Goal: Task Accomplishment & Management: Manage account settings

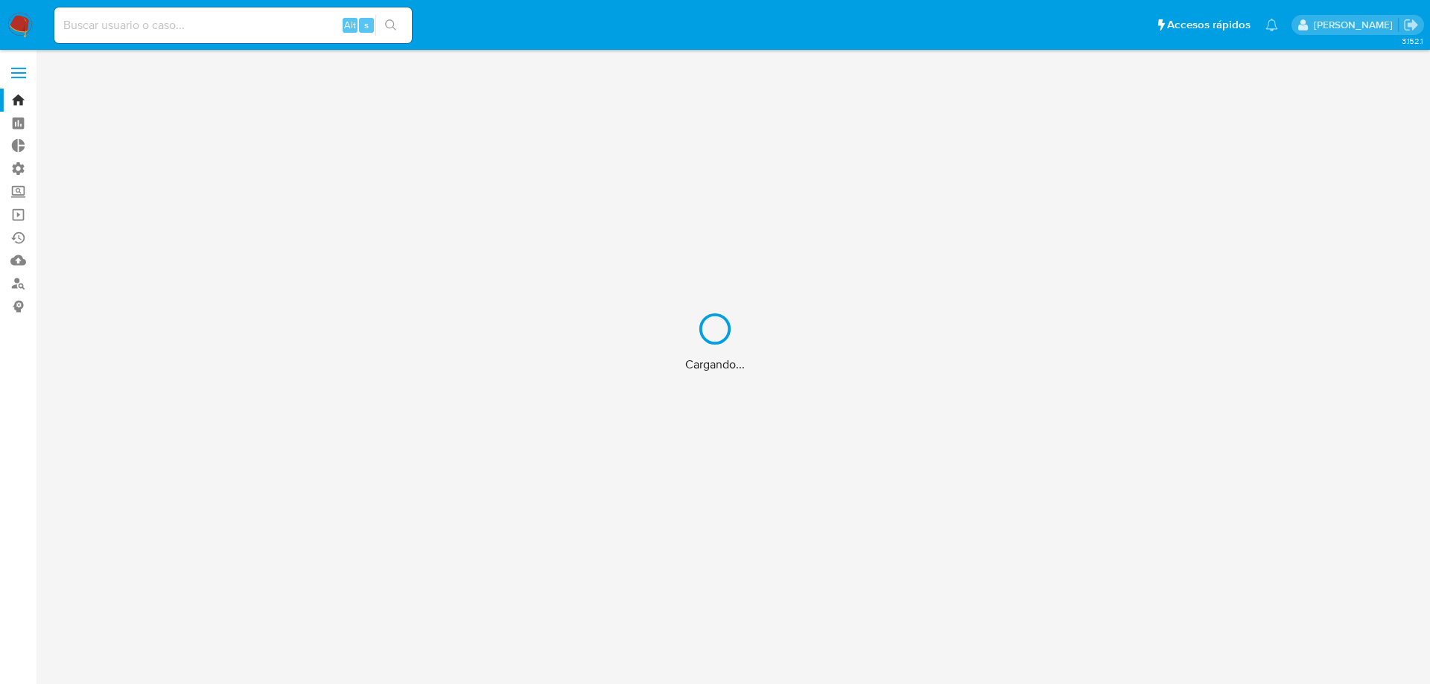
click at [211, 33] on div "Cargando..." at bounding box center [715, 342] width 1430 height 684
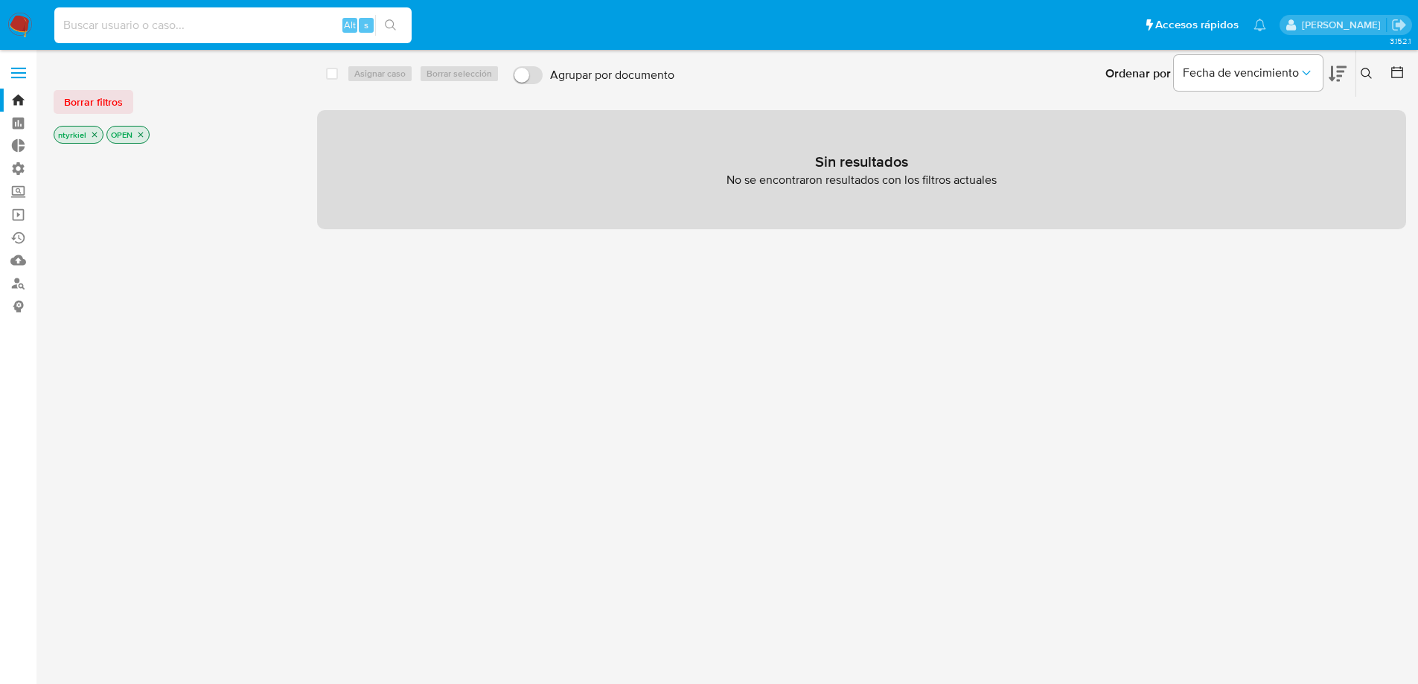
click at [211, 33] on input at bounding box center [232, 25] width 357 height 19
paste input "1155180158"
type input "1155180158"
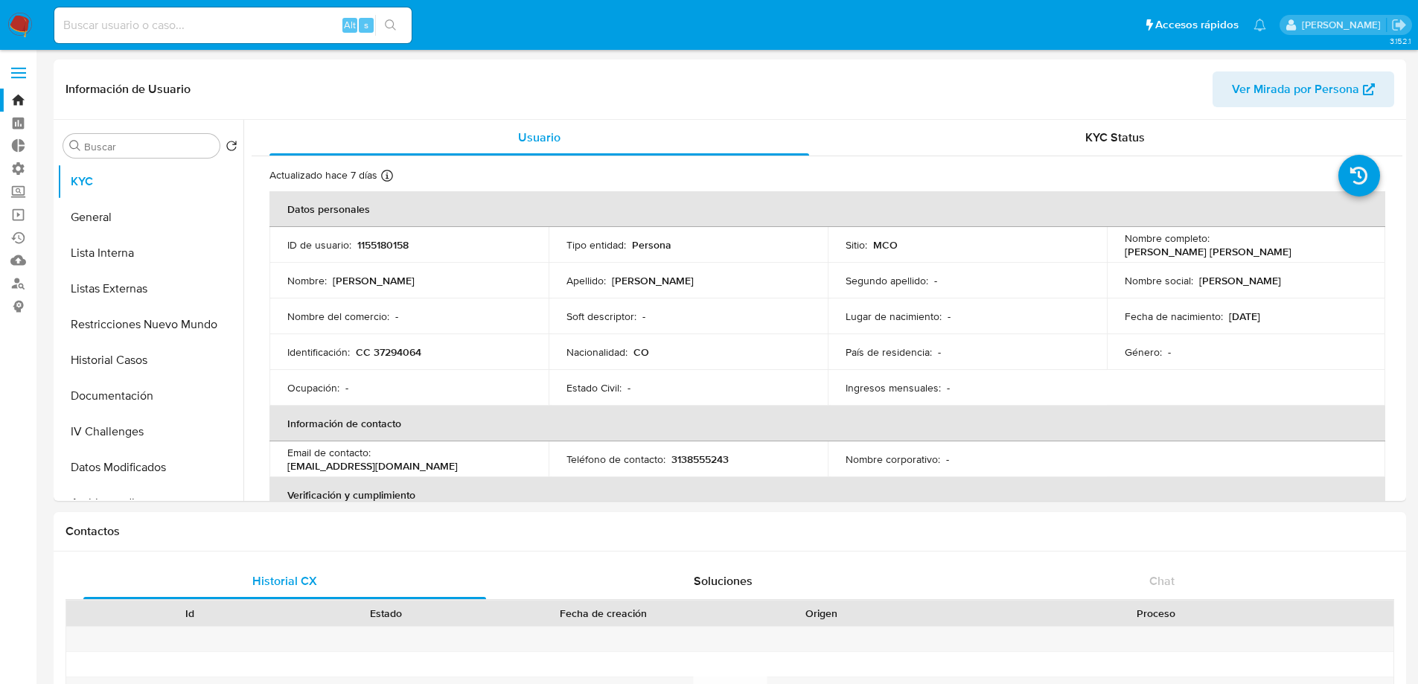
select select "10"
click at [387, 350] on p "CC 37294064" at bounding box center [389, 351] width 66 height 13
copy p "37294064"
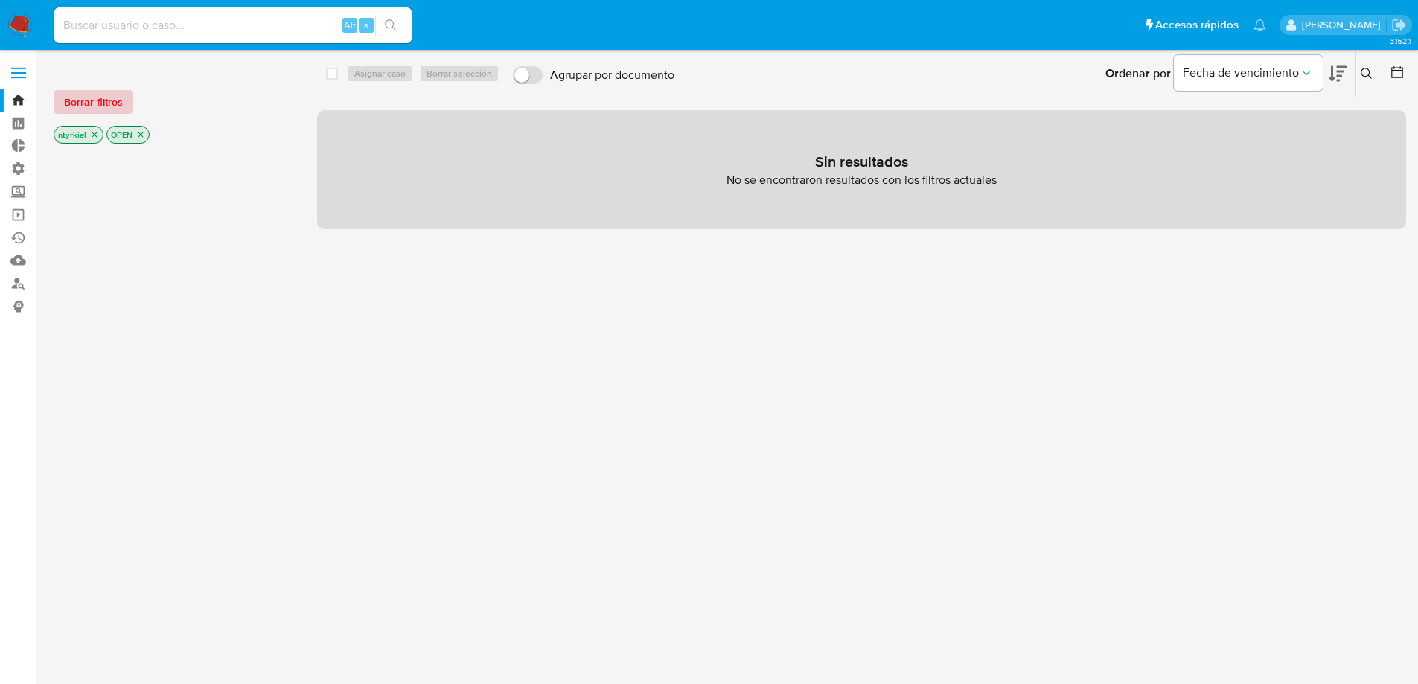
click at [89, 103] on span "Borrar filtros" at bounding box center [93, 102] width 59 height 21
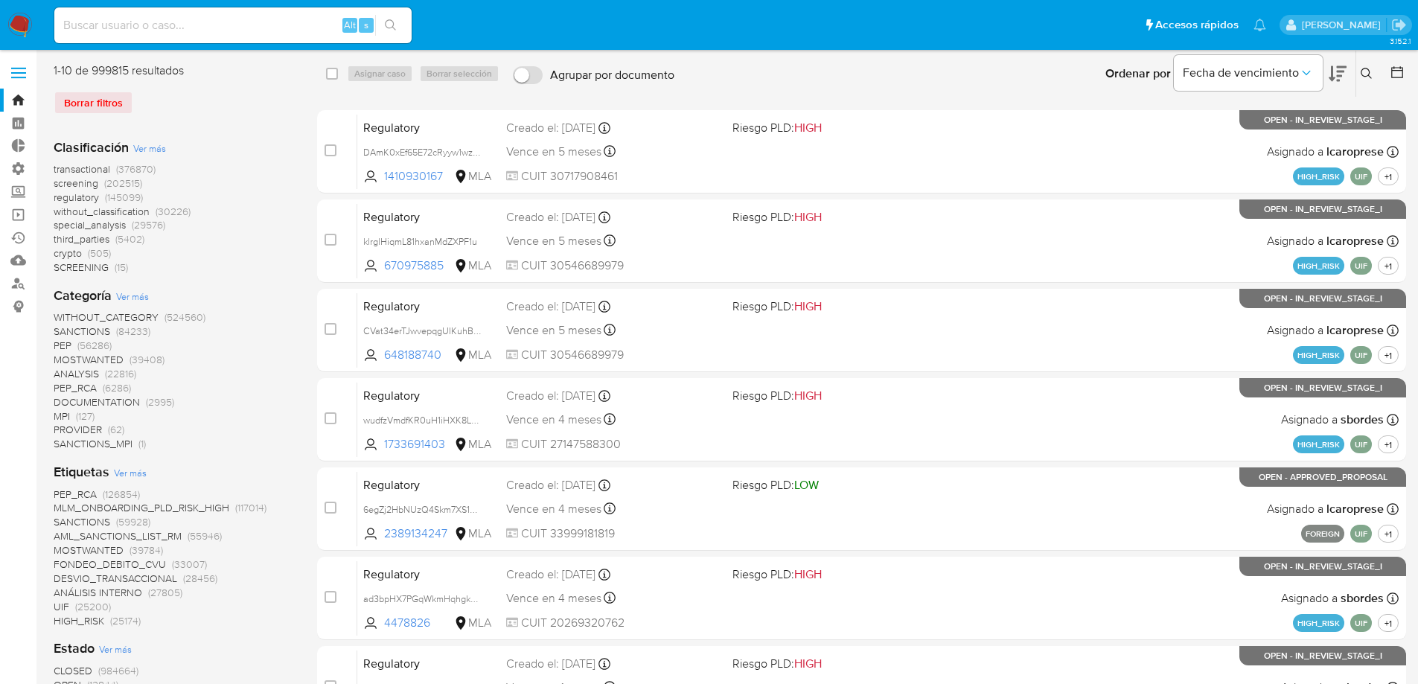
click at [65, 258] on span "crypto" at bounding box center [68, 253] width 28 height 15
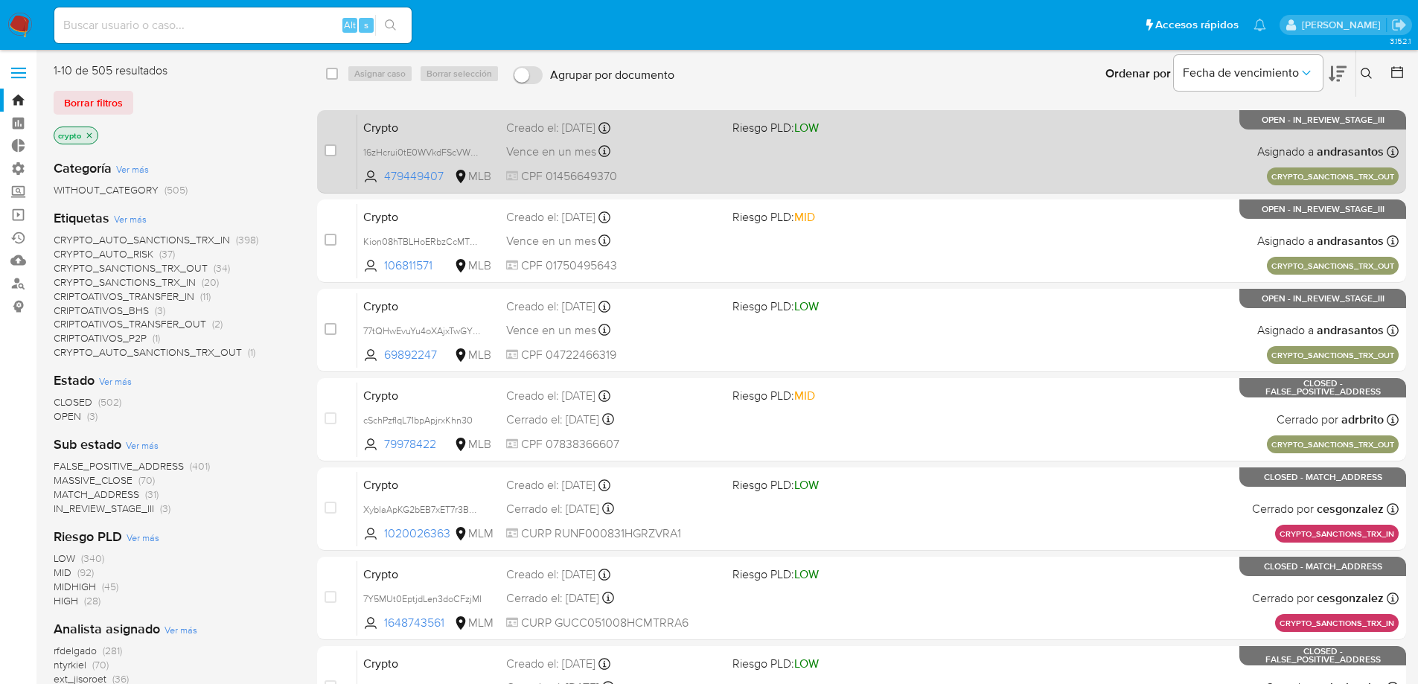
click at [850, 165] on div "Crypto 16zHcrui0tE0WVkdFScVWxac 479449407 MLB Riesgo PLD: LOW Creado el: 11/08/…" at bounding box center [878, 151] width 1042 height 75
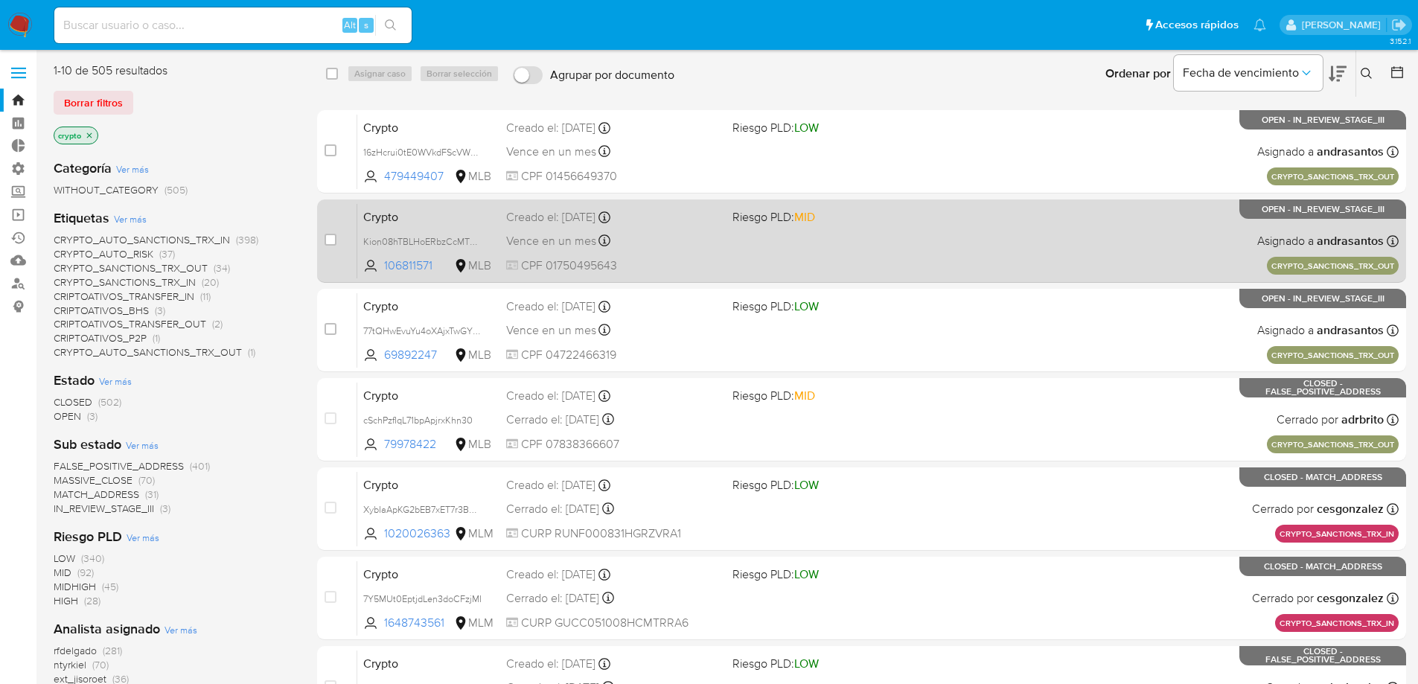
click at [841, 246] on div "Crypto Kion08hTBLHoERbzCcMTP8zz 106811571 MLB Riesgo PLD: MID Creado el: 11/08/…" at bounding box center [878, 240] width 1042 height 75
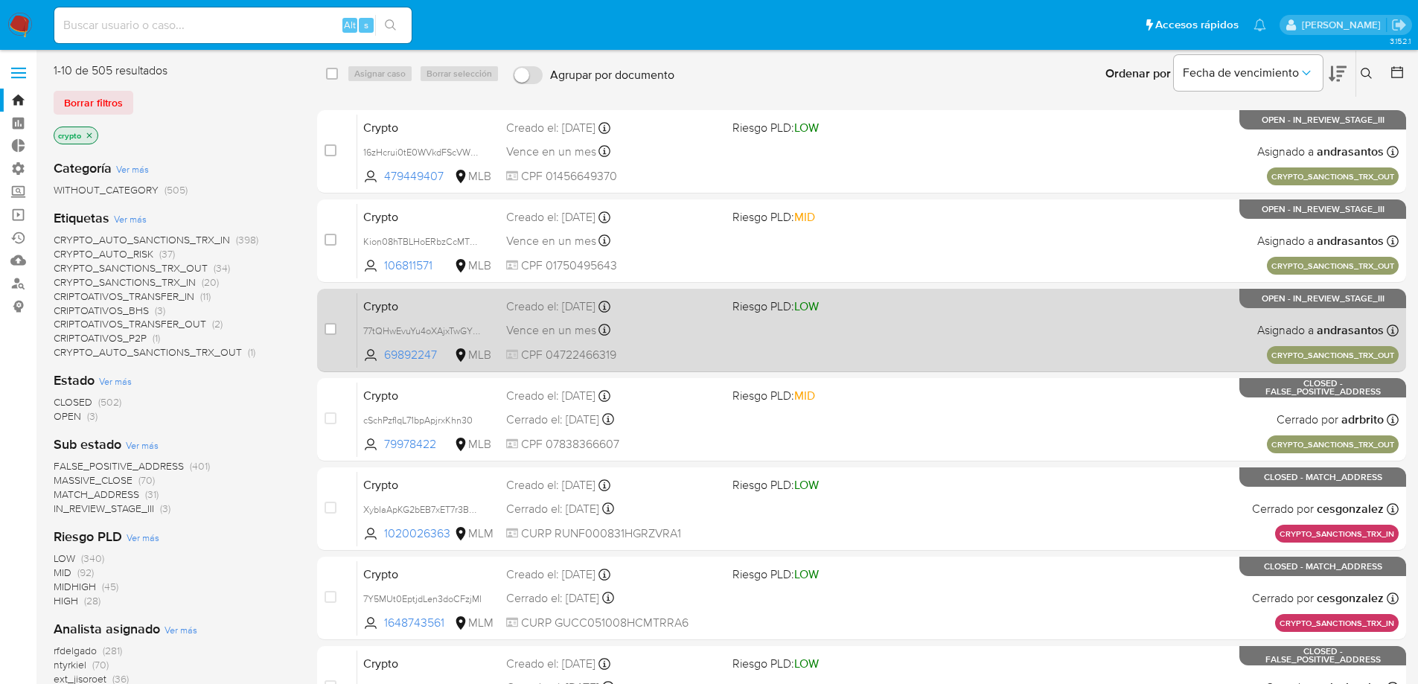
click at [875, 314] on span "Riesgo PLD: LOW" at bounding box center [840, 305] width 214 height 19
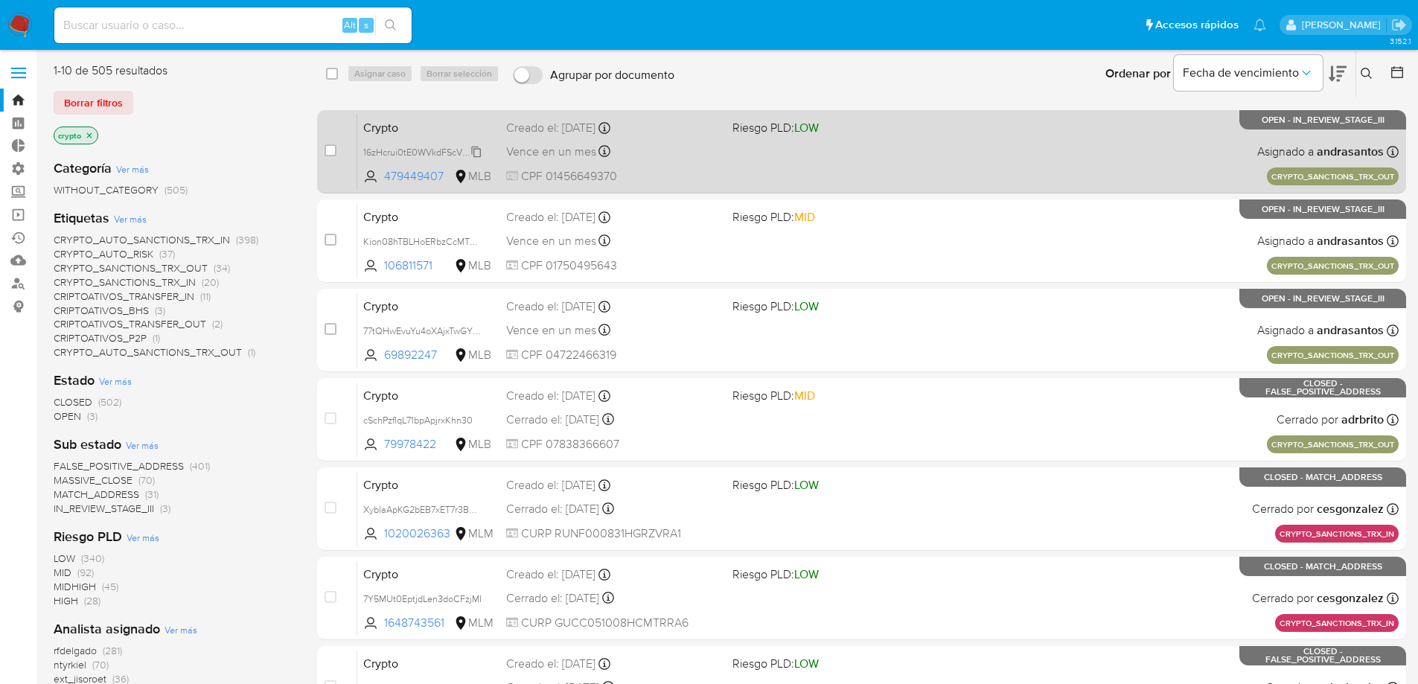
click at [471, 144] on div "16zHcrui0tE0WVkdFScVWxac" at bounding box center [422, 152] width 119 height 16
click at [435, 132] on span "Crypto" at bounding box center [428, 126] width 131 height 19
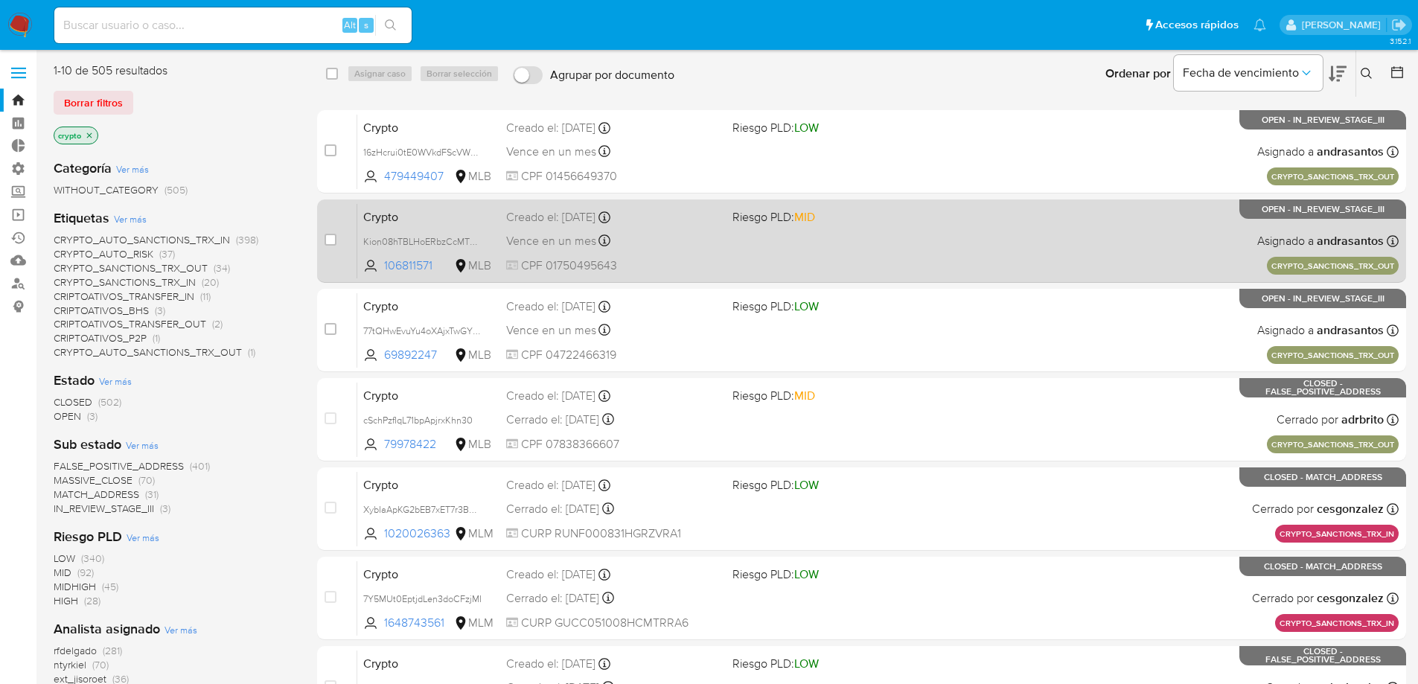
click at [462, 222] on span "Crypto" at bounding box center [428, 215] width 131 height 19
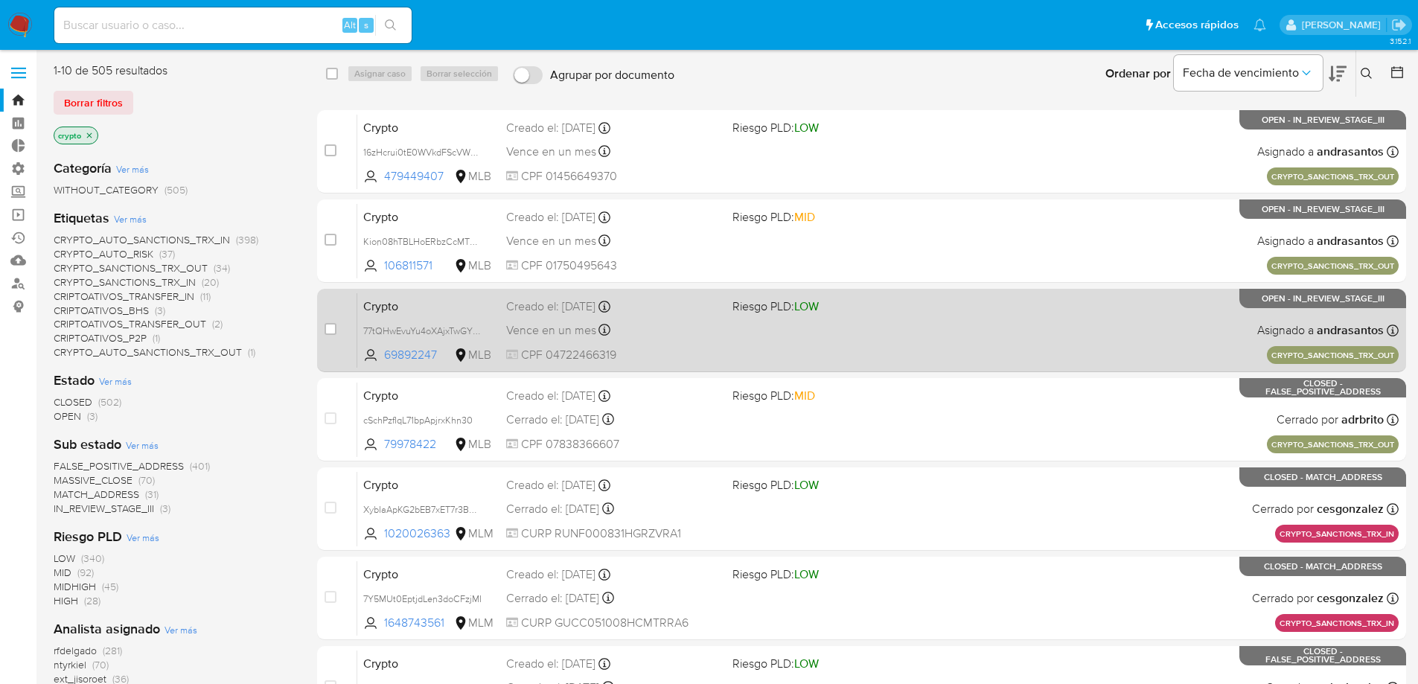
click at [477, 312] on span "Crypto" at bounding box center [428, 305] width 131 height 19
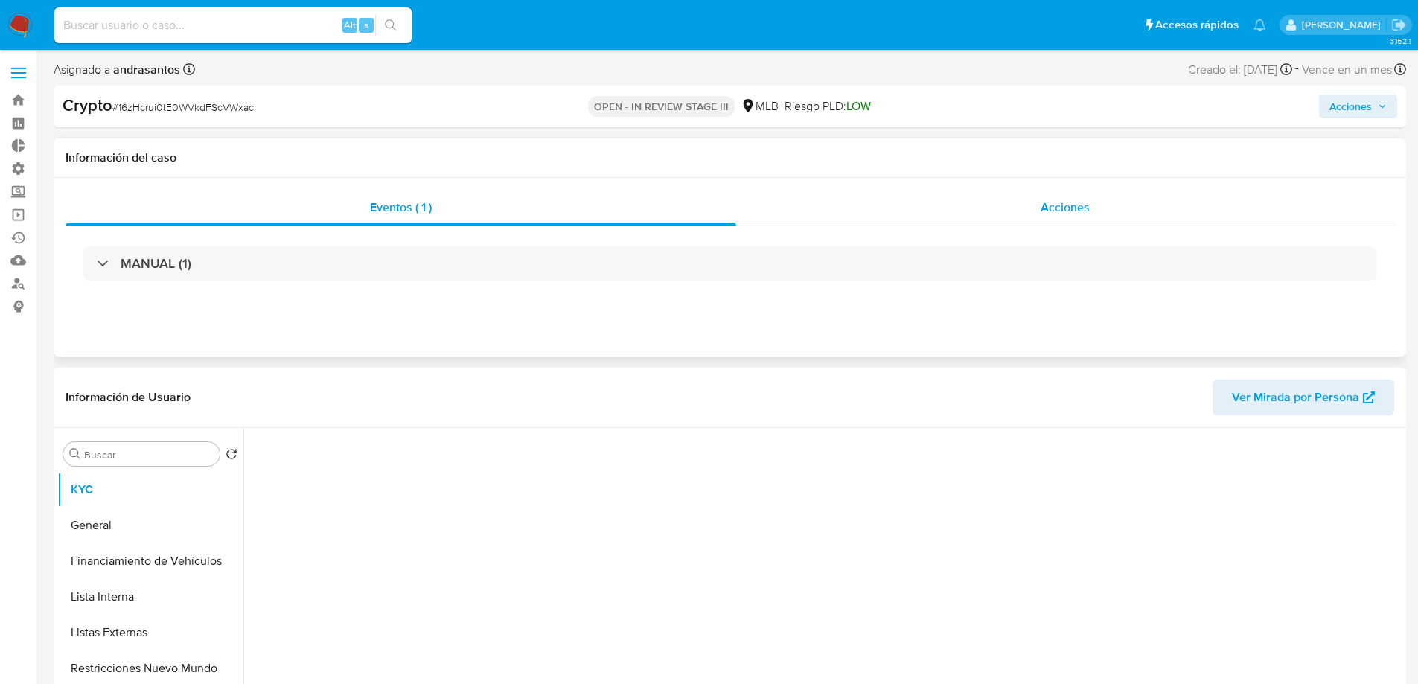
click at [1068, 208] on span "Acciones" at bounding box center [1065, 207] width 49 height 17
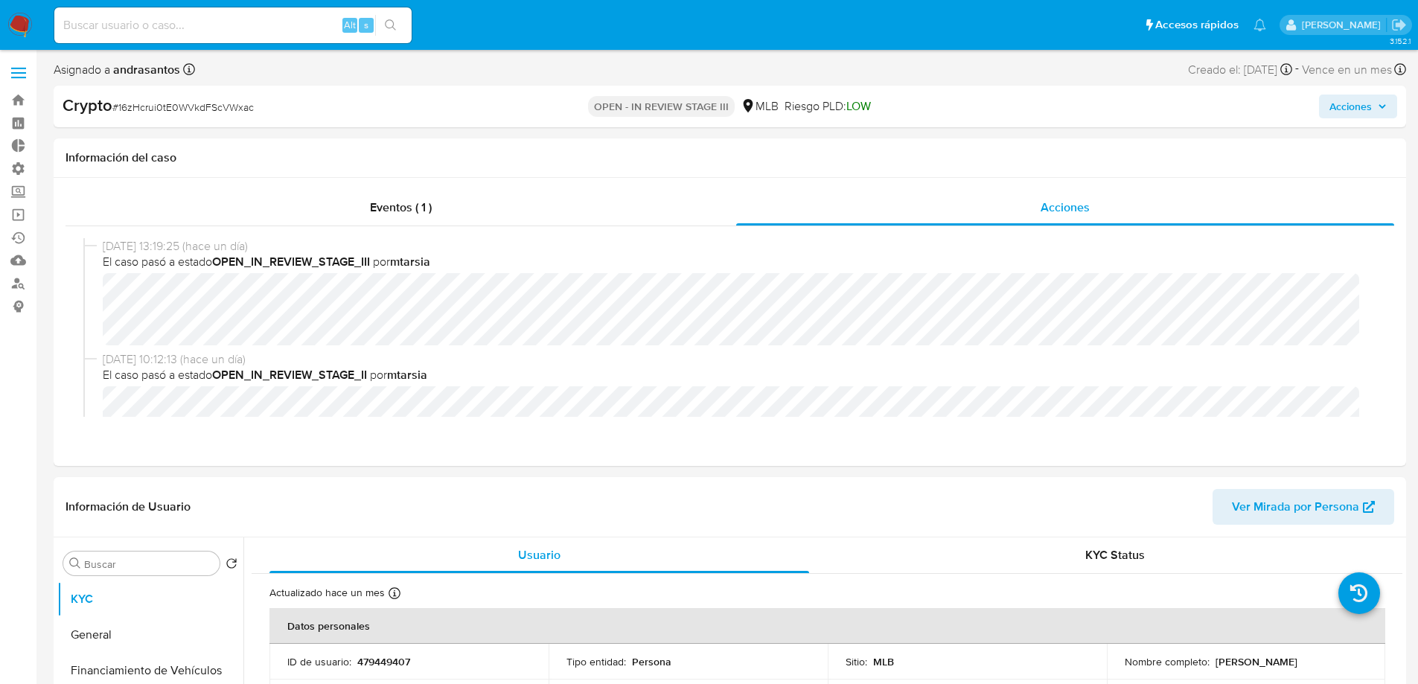
select select "10"
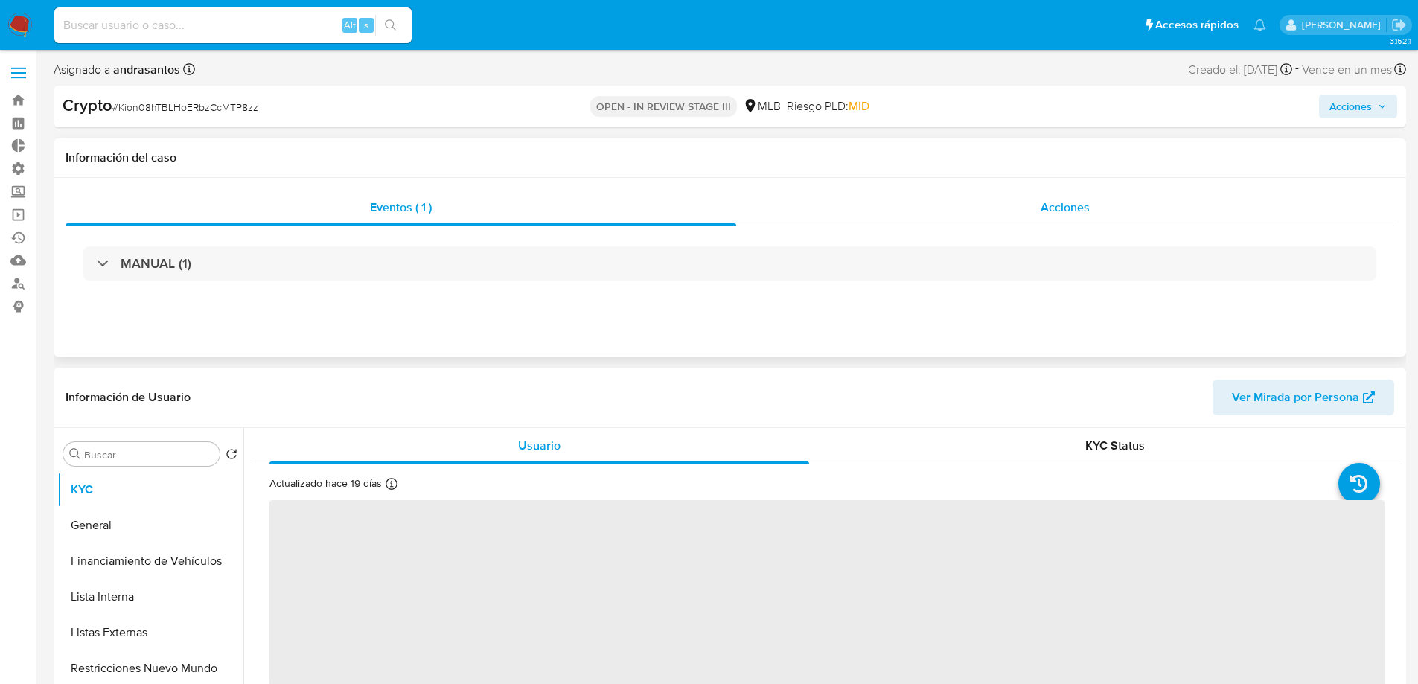
click at [1031, 190] on div "Acciones" at bounding box center [1065, 208] width 658 height 36
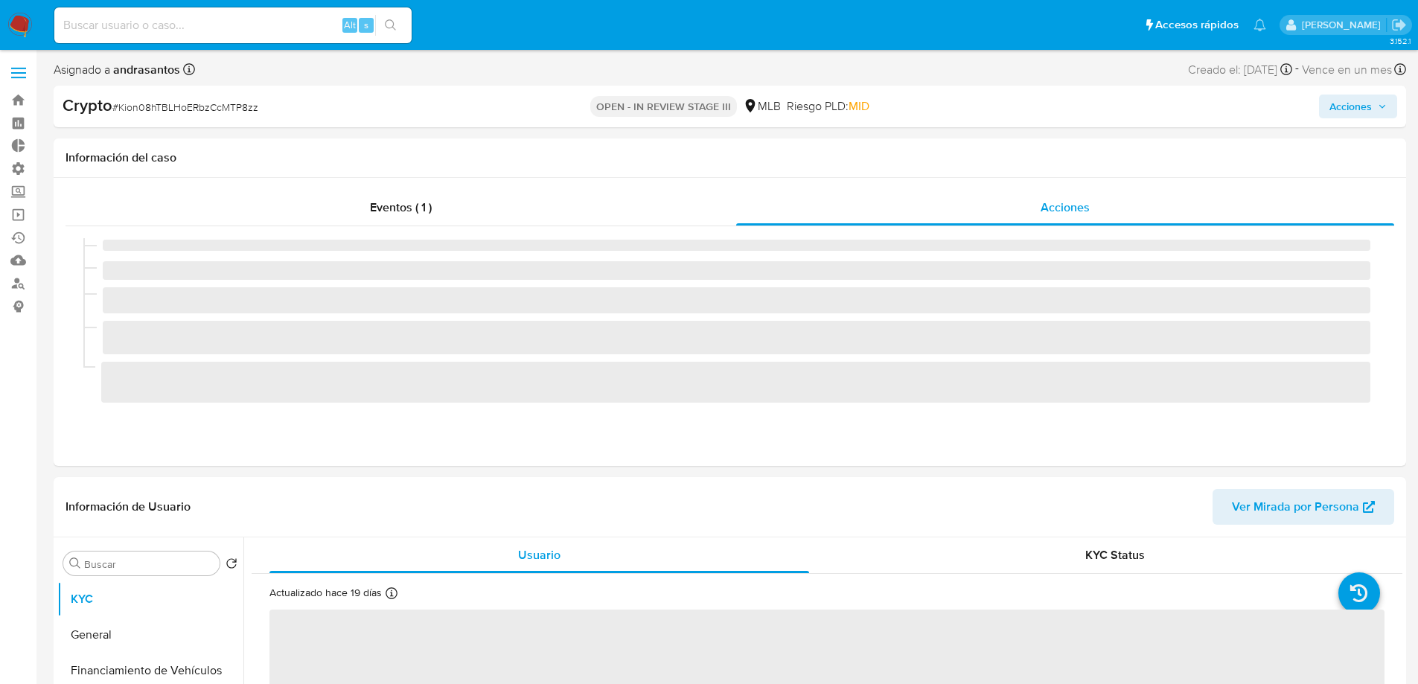
select select "10"
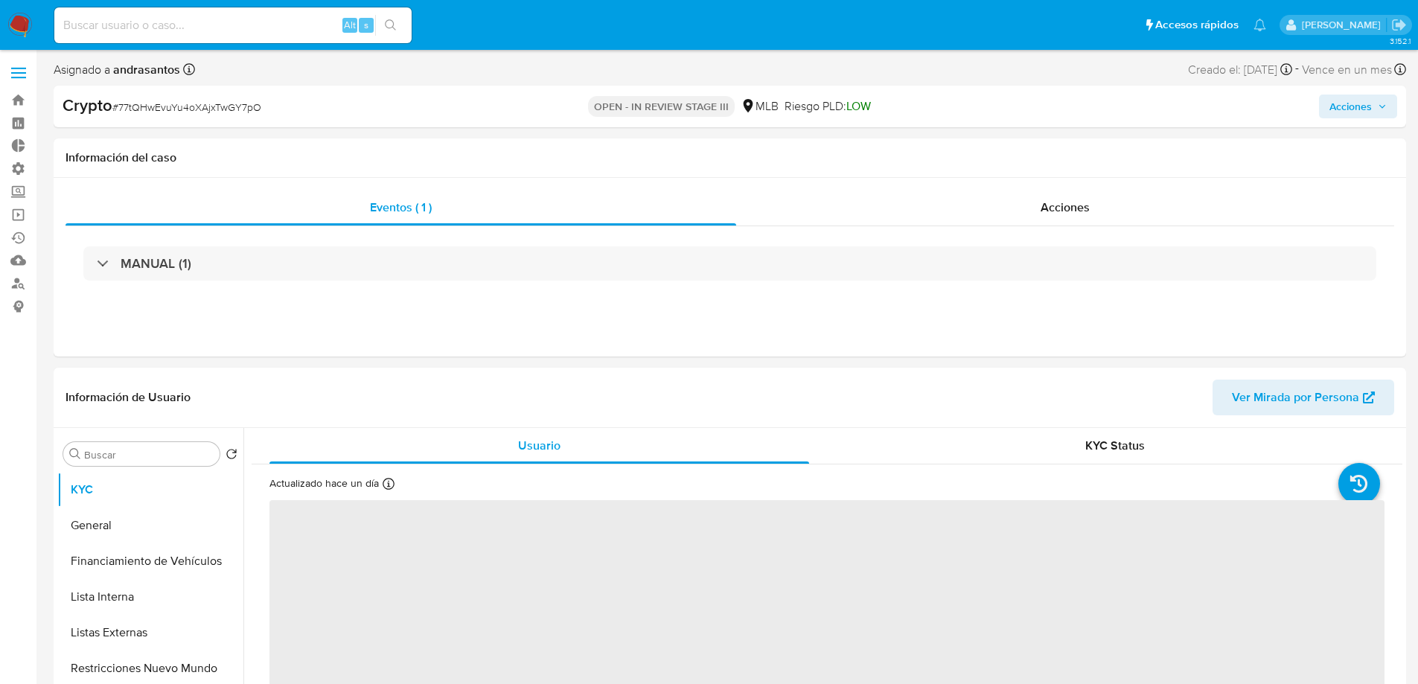
select select "10"
click at [1053, 203] on span "Acciones" at bounding box center [1065, 207] width 49 height 17
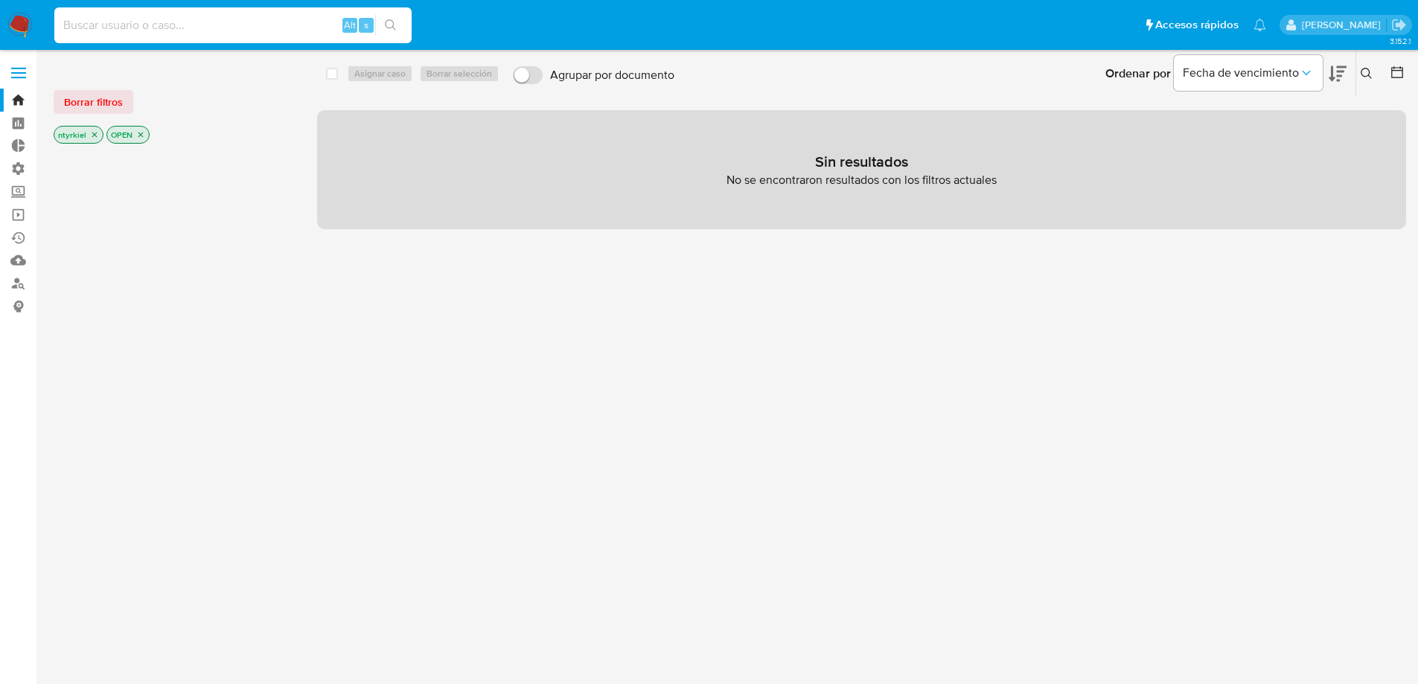
click at [207, 22] on input at bounding box center [232, 25] width 357 height 19
paste input "404274735"
type input "404274735"
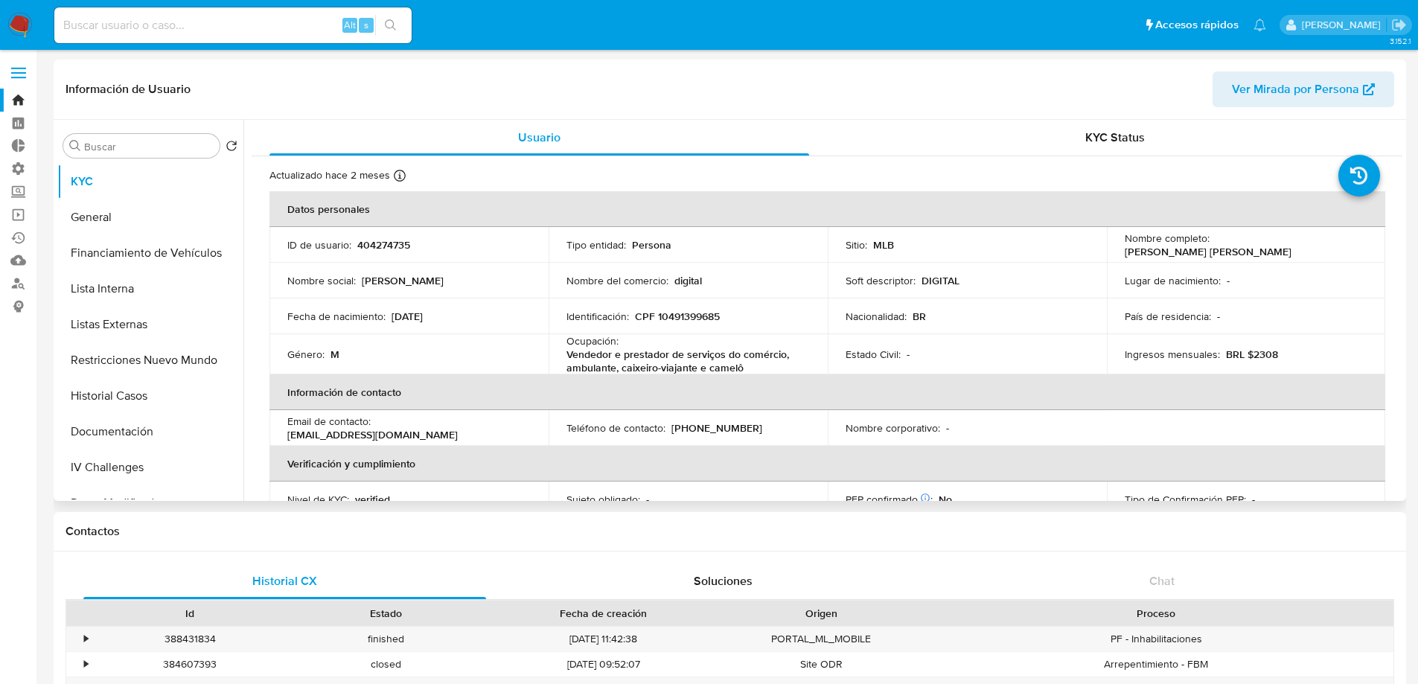
select select "10"
click at [111, 404] on button "Historial Casos" at bounding box center [144, 396] width 174 height 36
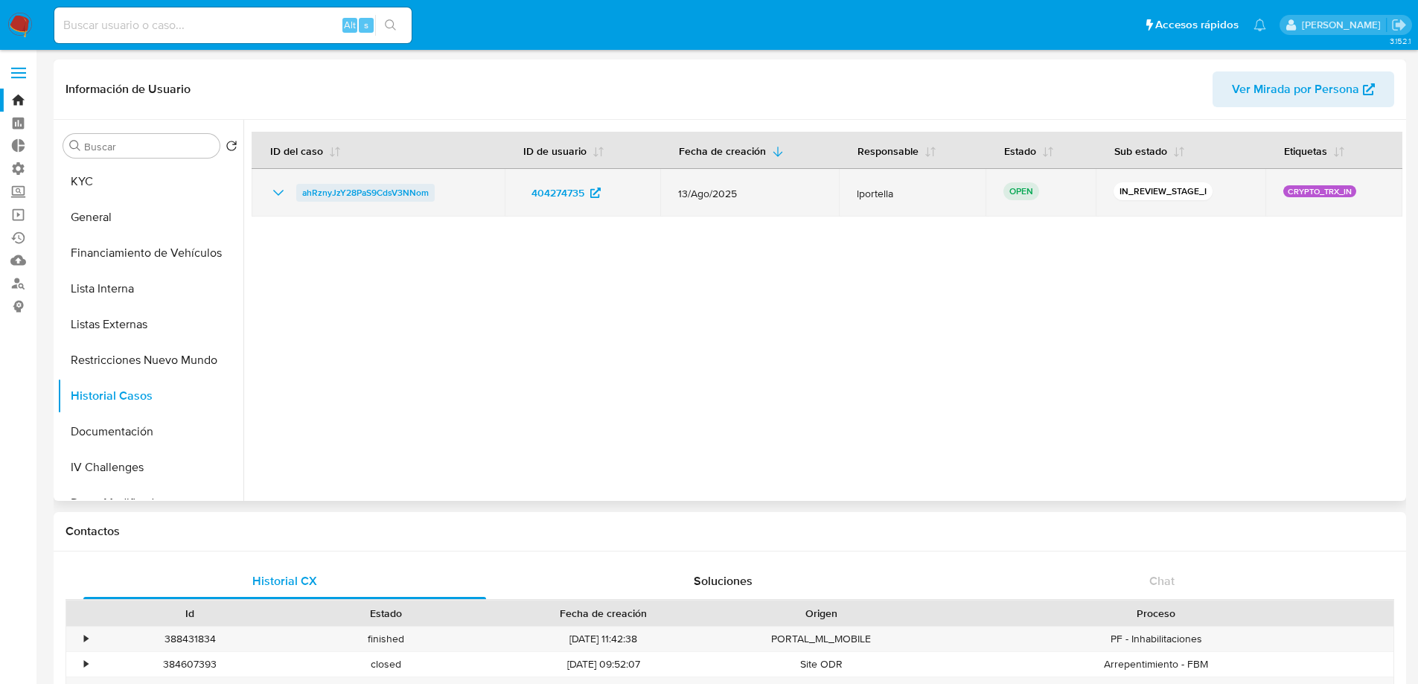
click at [386, 196] on span "ahRznyJzY28PaS9CdsV3NNom" at bounding box center [365, 193] width 127 height 18
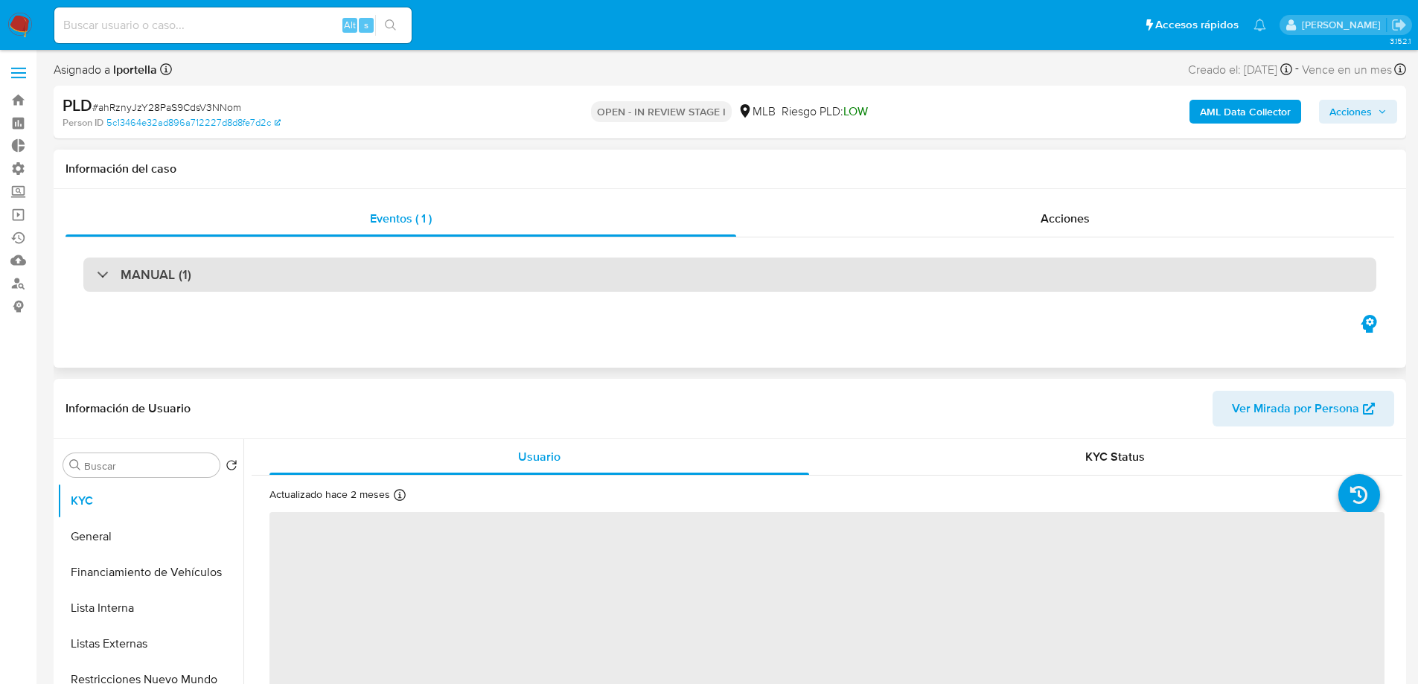
click at [594, 278] on div "MANUAL (1)" at bounding box center [729, 275] width 1293 height 34
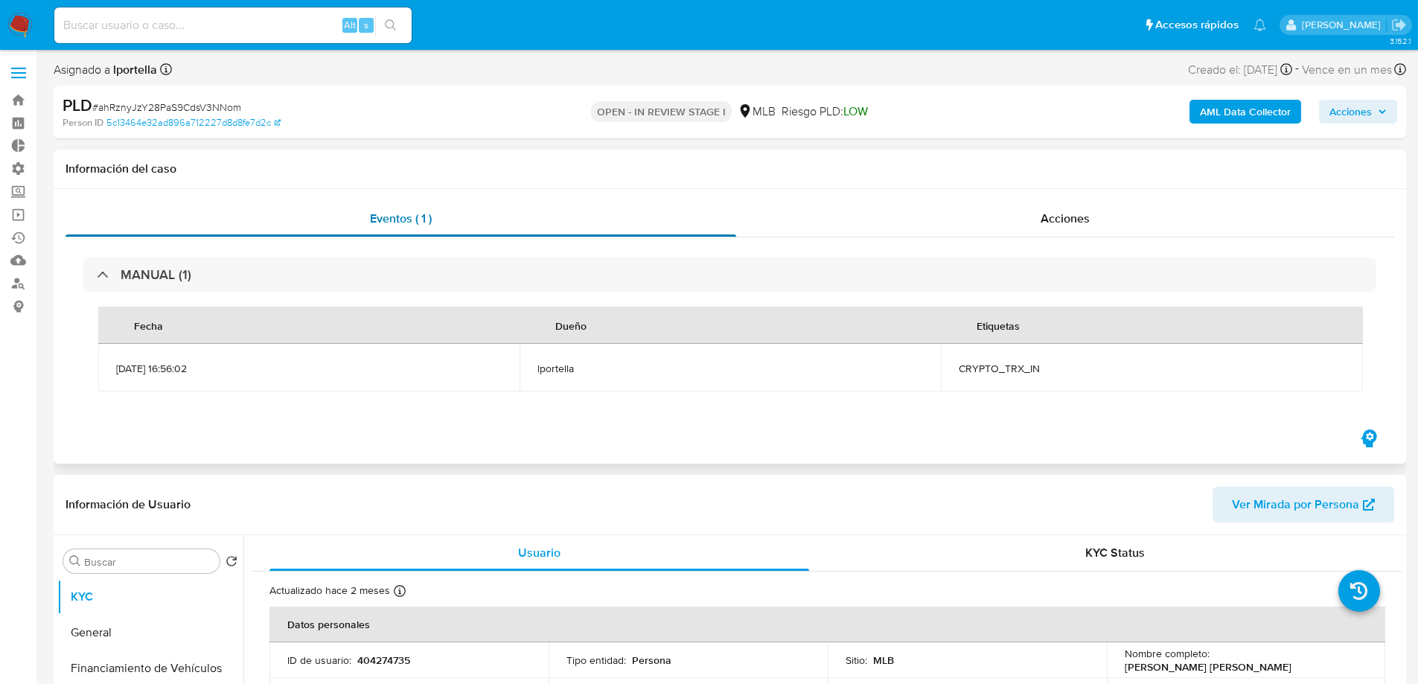
select select "10"
click at [1090, 215] on span "Acciones" at bounding box center [1065, 218] width 49 height 17
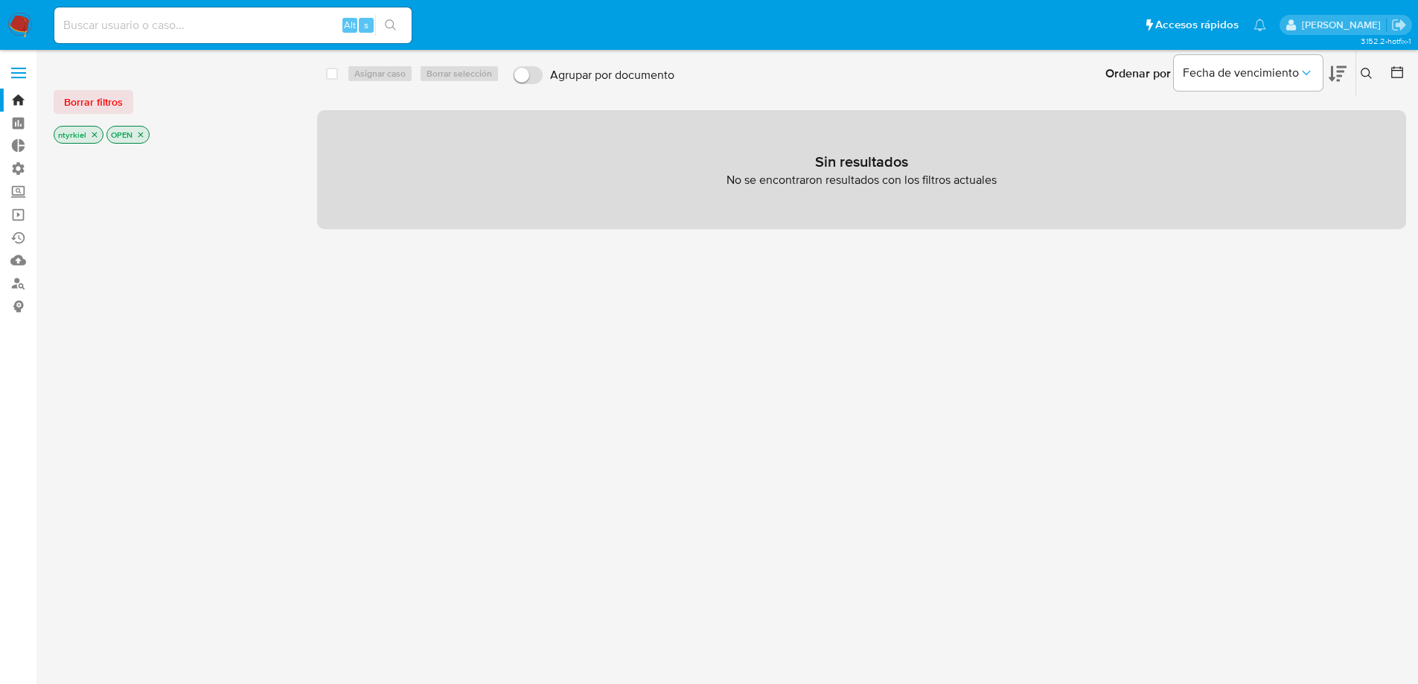
click at [19, 69] on span at bounding box center [18, 68] width 15 height 2
click at [0, 0] on input "checkbox" at bounding box center [0, 0] width 0 height 0
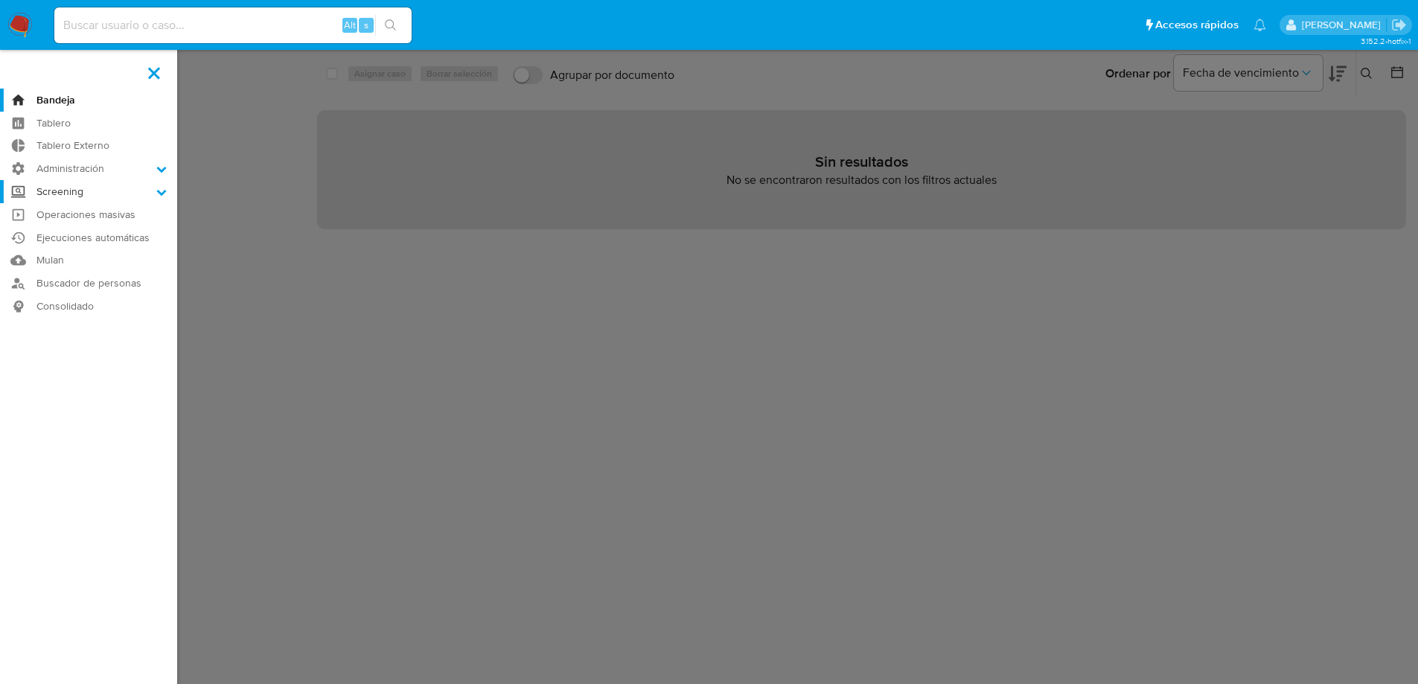
click at [107, 186] on label "Screening" at bounding box center [88, 191] width 177 height 23
click at [0, 0] on input "Screening" at bounding box center [0, 0] width 0 height 0
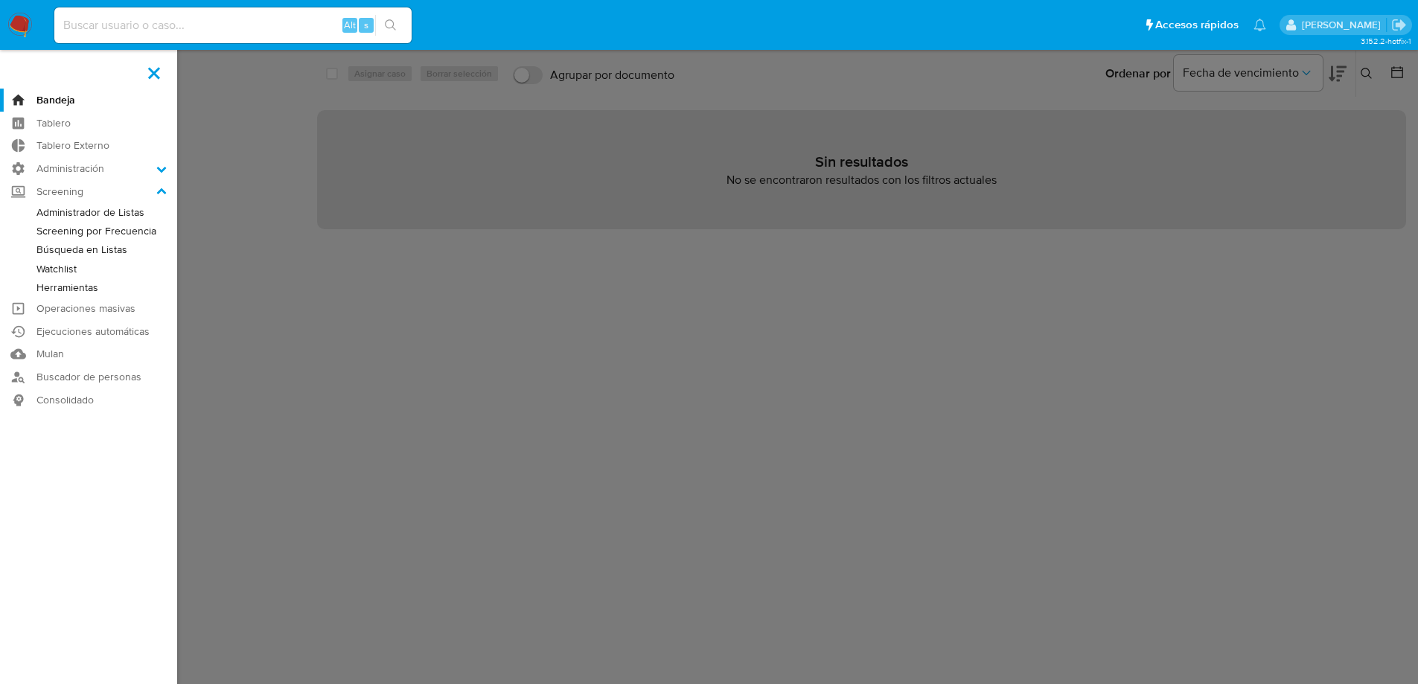
click at [112, 212] on link "Administrador de Listas" at bounding box center [88, 212] width 177 height 19
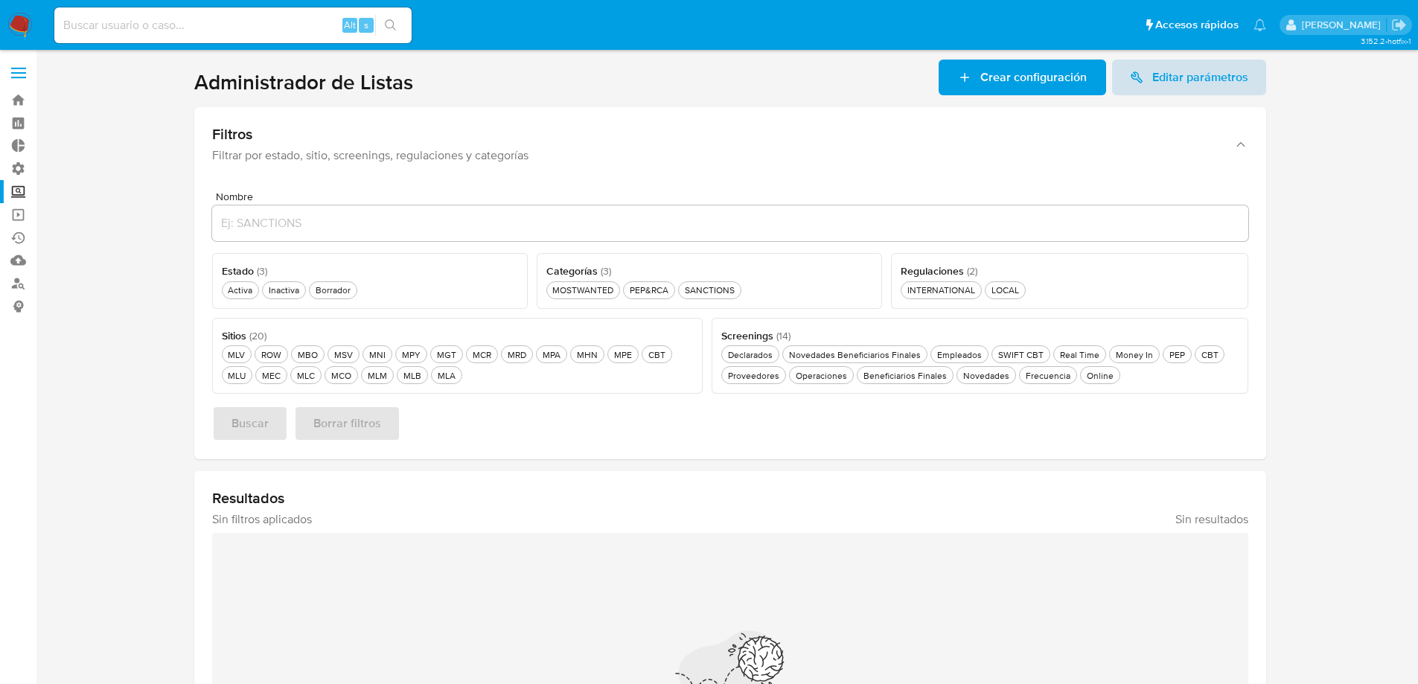
click at [1207, 86] on span "Editar parámetros" at bounding box center [1201, 78] width 96 height 36
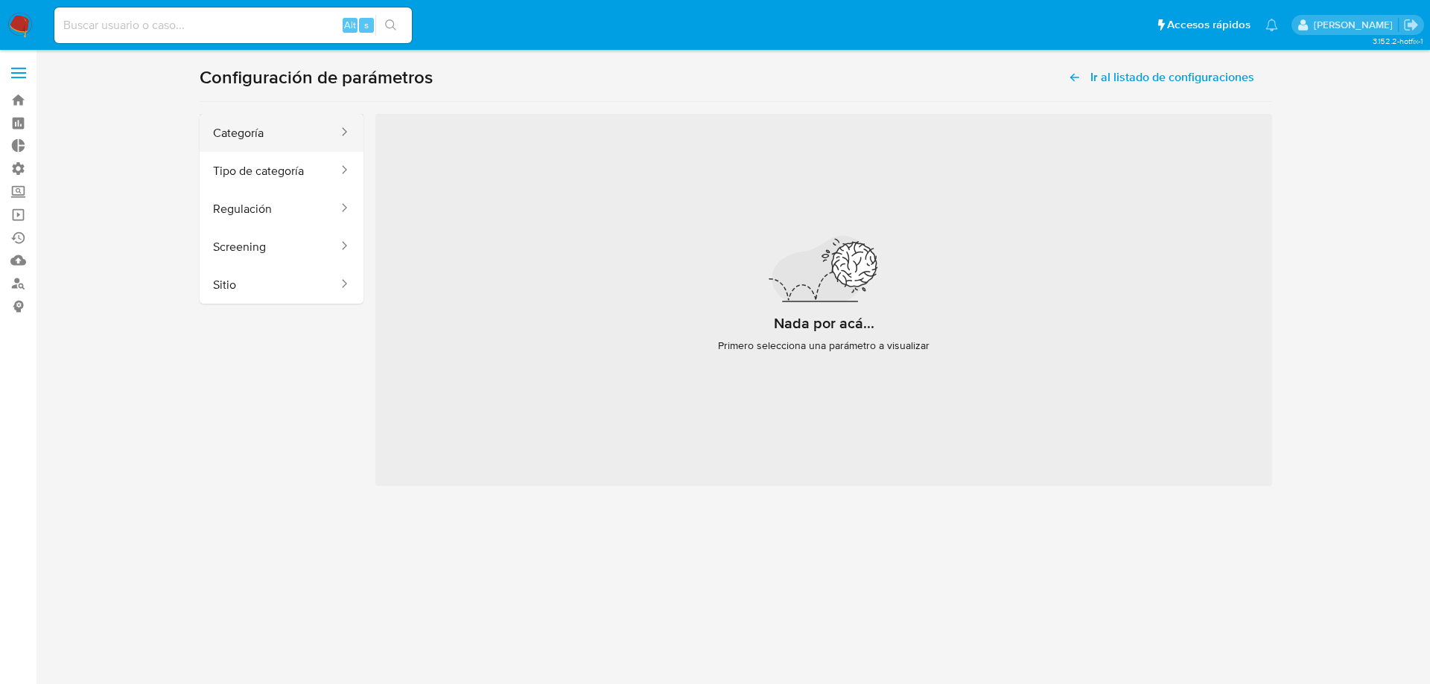
click at [206, 136] on button "Categoría" at bounding box center [270, 133] width 140 height 38
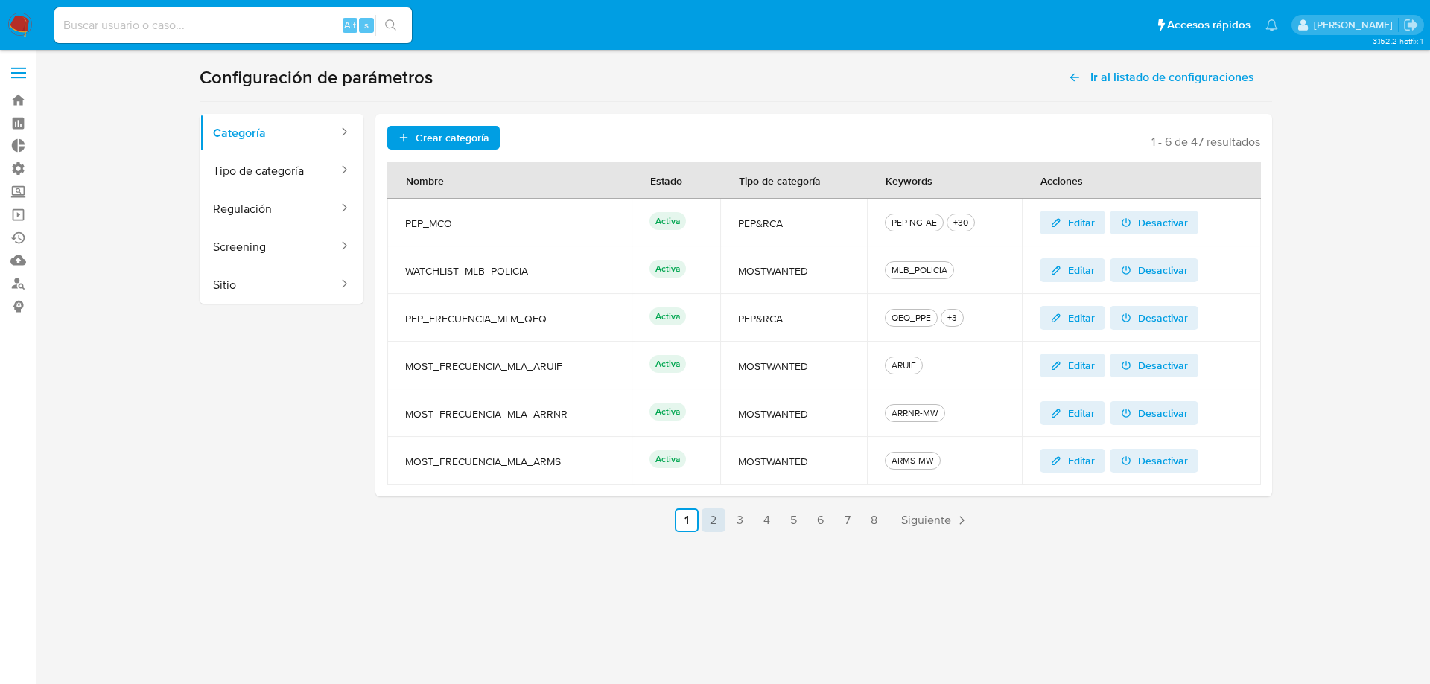
click at [718, 519] on link "2" at bounding box center [713, 521] width 24 height 24
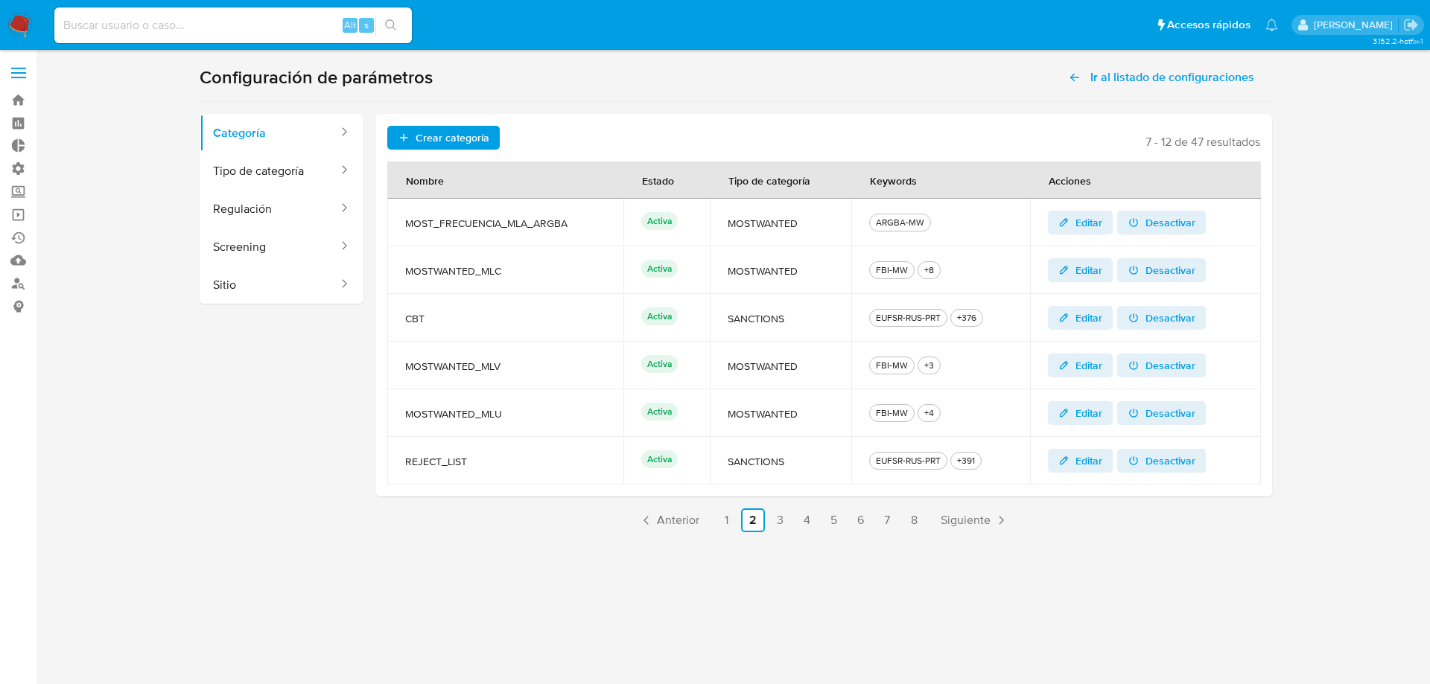
drag, startPoint x: 483, startPoint y: 459, endPoint x: 407, endPoint y: 467, distance: 76.4
click at [407, 467] on span "REJECT_LIST" at bounding box center [505, 461] width 200 height 13
click at [506, 456] on span "REJECT_LIST" at bounding box center [505, 461] width 200 height 13
click at [1084, 456] on span "Editar" at bounding box center [1088, 461] width 27 height 24
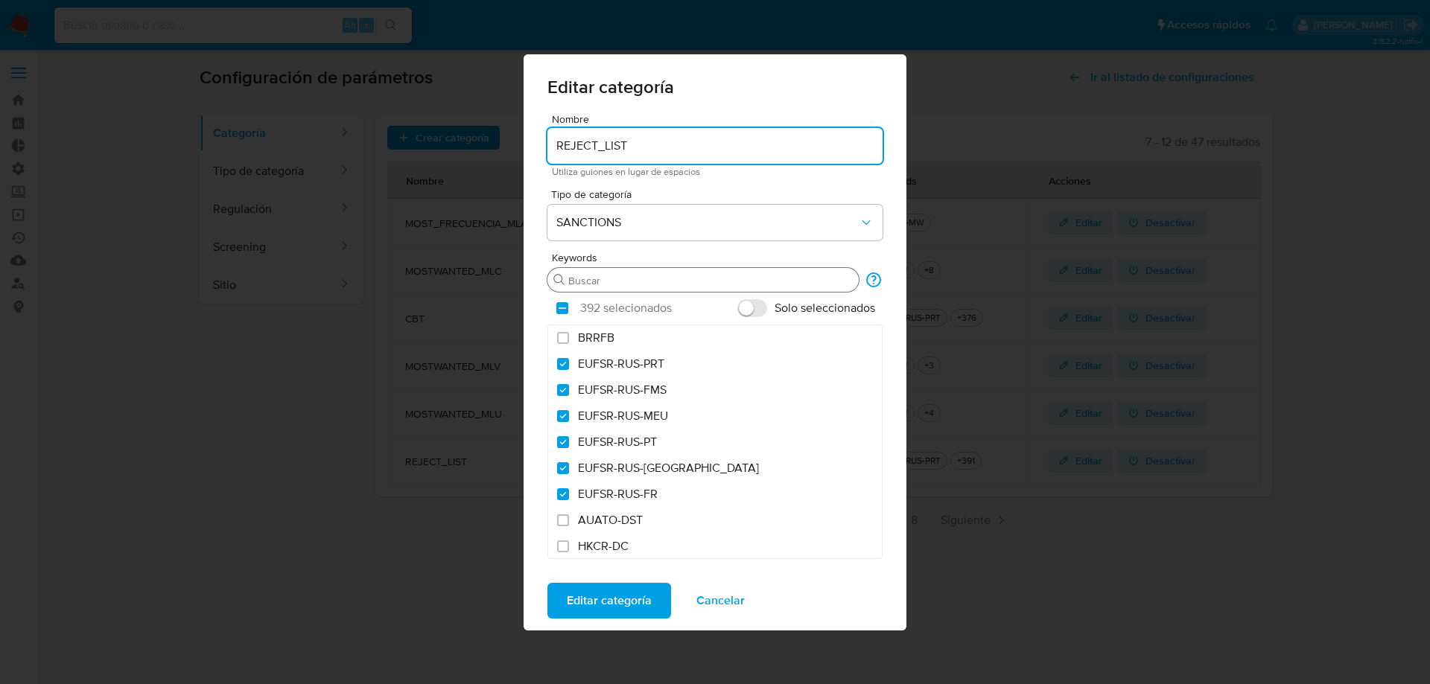
click at [619, 278] on input "Buscar" at bounding box center [710, 280] width 284 height 13
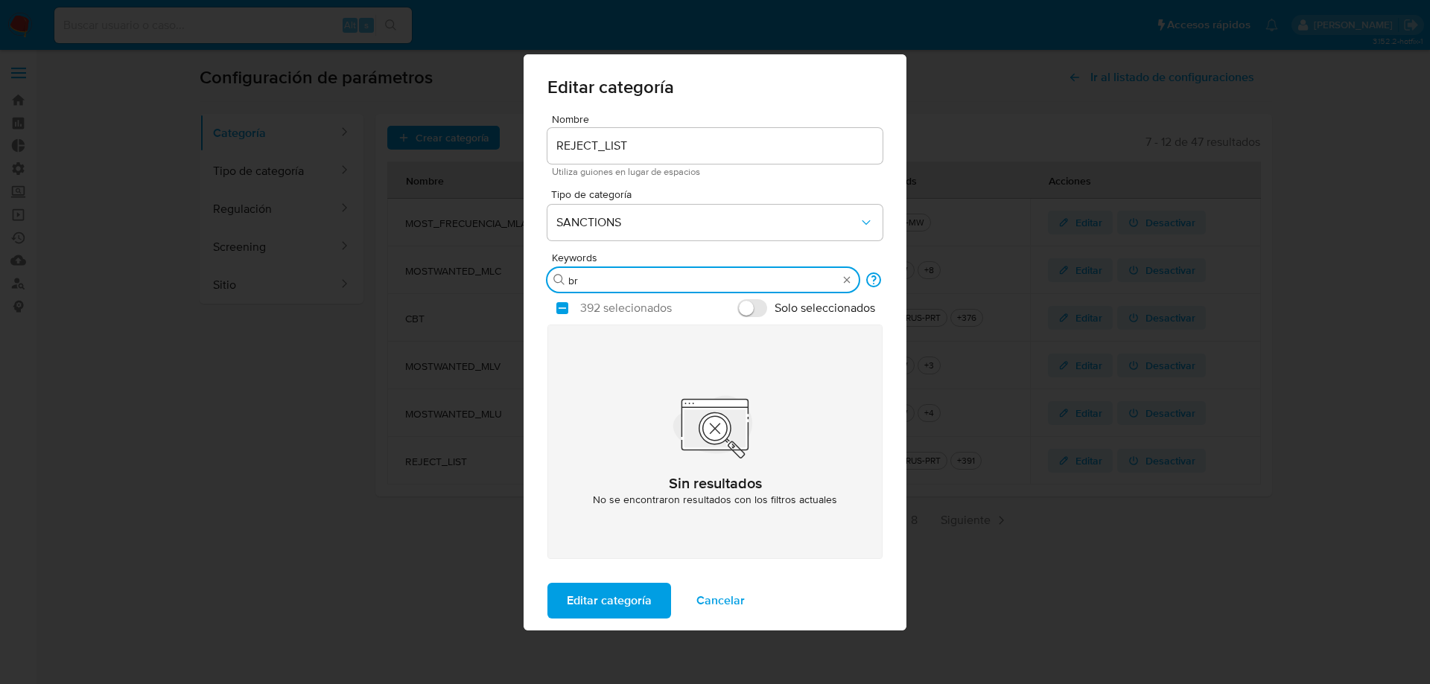
type input "b"
